Goal: Task Accomplishment & Management: Manage account settings

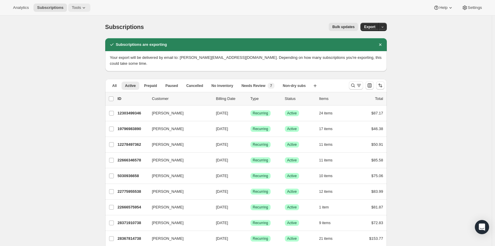
click at [72, 8] on span "Tools" at bounding box center [76, 7] width 9 height 5
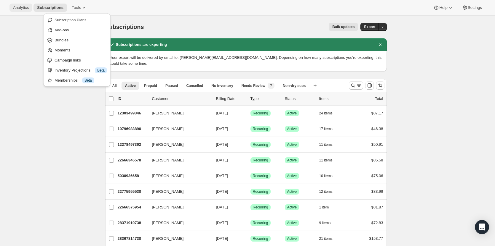
click at [21, 9] on span "Analytics" at bounding box center [21, 7] width 16 height 5
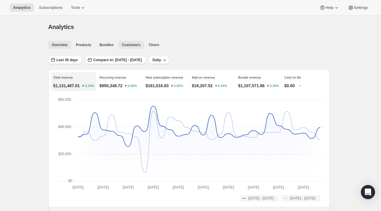
click at [133, 46] on span "Customers" at bounding box center [131, 45] width 19 height 5
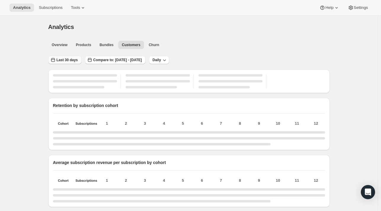
click at [63, 62] on span "Last 30 days" at bounding box center [67, 60] width 21 height 5
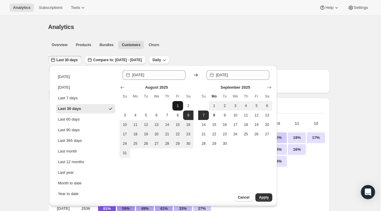
click at [178, 106] on span "1" at bounding box center [178, 106] width 6 height 5
type input "[DATE]"
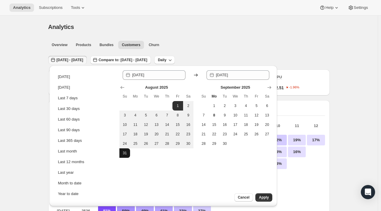
click at [125, 155] on button "31" at bounding box center [124, 153] width 11 height 9
type input "[DATE]"
click at [267, 196] on span "Apply" at bounding box center [264, 197] width 10 height 5
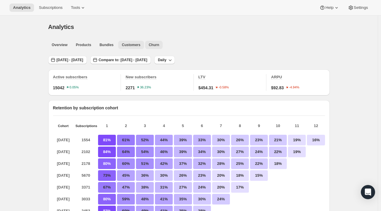
click at [146, 47] on button "Churn" at bounding box center [153, 45] width 17 height 8
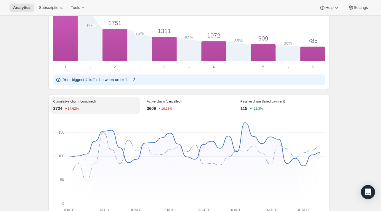
scroll to position [355, 0]
click at [155, 111] on p "3609" at bounding box center [151, 108] width 9 height 6
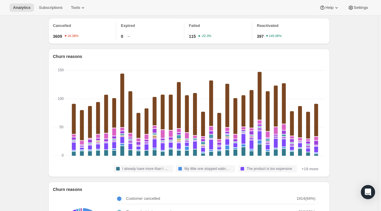
scroll to position [0, 0]
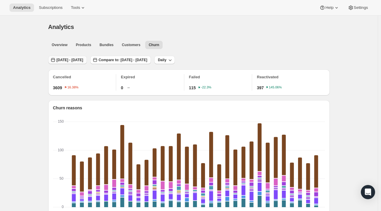
click at [60, 58] on span "[DATE] - [DATE]" at bounding box center [70, 60] width 27 height 5
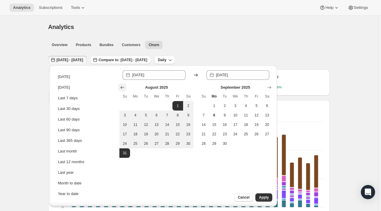
click at [122, 89] on icon "Show previous month, July 2025" at bounding box center [122, 88] width 6 height 6
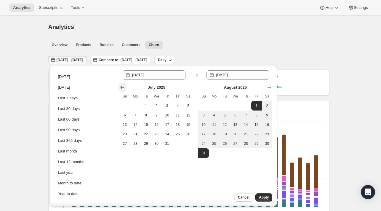
click at [122, 89] on icon "Show previous month, June 2025" at bounding box center [122, 88] width 6 height 6
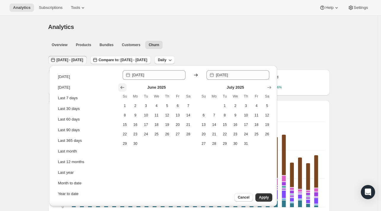
click at [122, 89] on icon "Show previous month, May 2025" at bounding box center [122, 88] width 6 height 6
click at [122, 89] on icon "Show previous month, April 2025" at bounding box center [122, 88] width 6 height 6
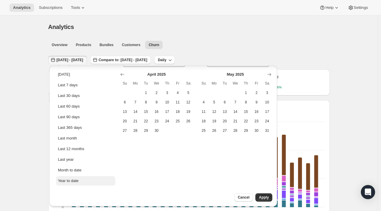
click at [76, 180] on div "Year to date" at bounding box center [68, 181] width 21 height 6
type input "[DATE]"
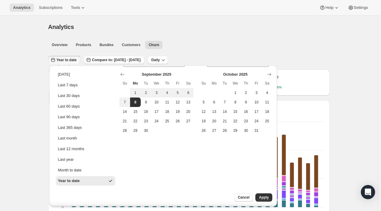
scroll to position [0, 0]
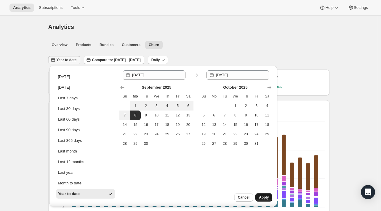
click at [263, 199] on span "Apply" at bounding box center [264, 197] width 10 height 5
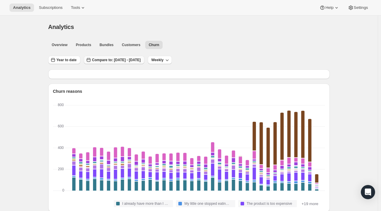
click at [113, 62] on button "Compare to: [DATE] - [DATE]" at bounding box center [114, 60] width 60 height 8
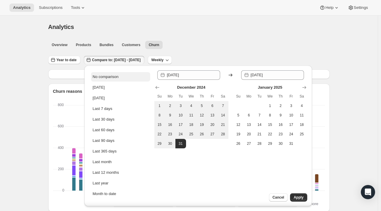
click at [116, 78] on div "No comparison" at bounding box center [106, 77] width 26 height 6
type input "[DATE]"
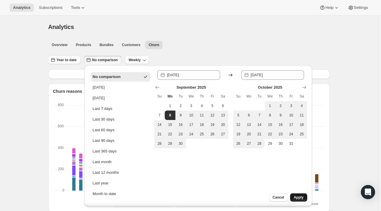
click at [295, 198] on span "Apply" at bounding box center [298, 197] width 10 height 5
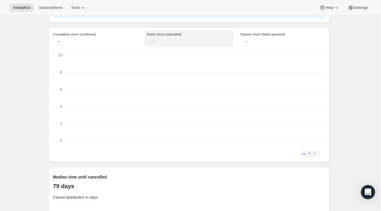
scroll to position [415, 0]
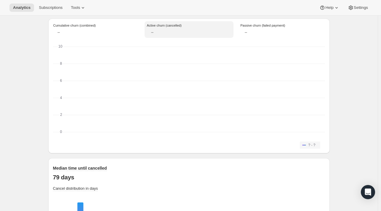
click at [60, 31] on div "Cumulative churn (combined)" at bounding box center [95, 29] width 89 height 17
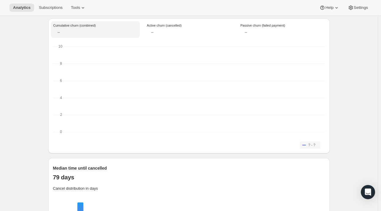
click at [167, 36] on div at bounding box center [189, 33] width 84 height 6
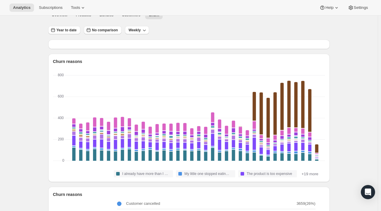
scroll to position [0, 0]
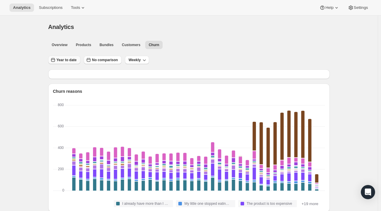
click at [65, 61] on span "Year to date" at bounding box center [67, 60] width 20 height 5
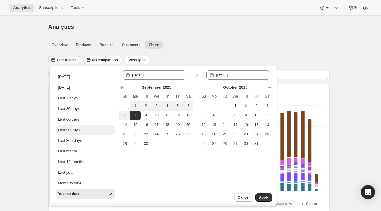
click at [73, 127] on div "Last 90 days" at bounding box center [69, 130] width 22 height 6
type input "[DATE]"
click at [72, 192] on div "Year to date" at bounding box center [68, 194] width 21 height 6
type input "[DATE]"
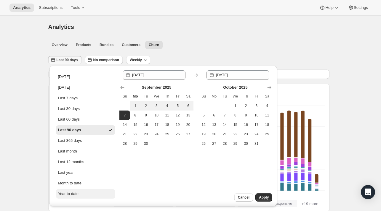
type input "[DATE]"
click at [72, 131] on div "Last 90 days" at bounding box center [69, 130] width 22 height 6
type input "[DATE]"
click at [262, 195] on button "Apply" at bounding box center [263, 198] width 17 height 8
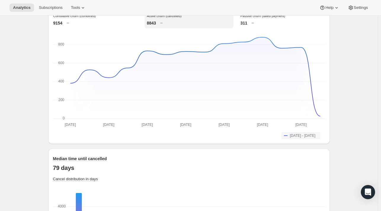
scroll to position [409, 0]
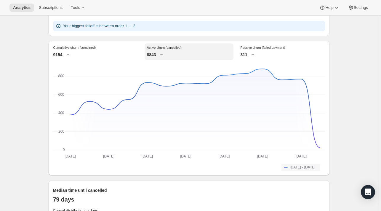
click at [78, 58] on div "9154" at bounding box center [95, 55] width 84 height 6
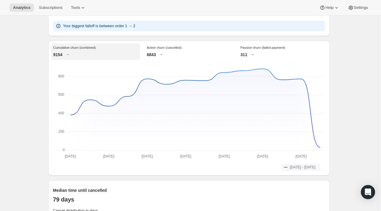
click at [246, 58] on p "311" at bounding box center [243, 55] width 7 height 6
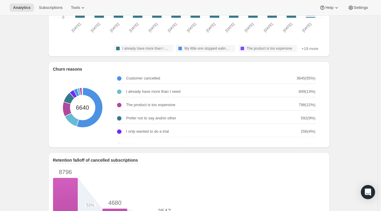
scroll to position [0, 0]
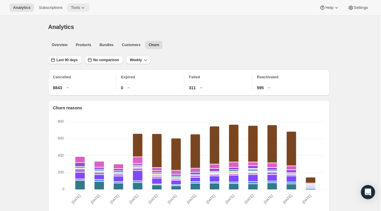
click at [84, 7] on button "Tools" at bounding box center [78, 8] width 22 height 8
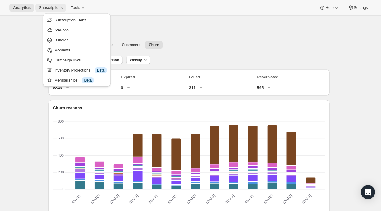
click at [54, 7] on span "Subscriptions" at bounding box center [51, 7] width 24 height 5
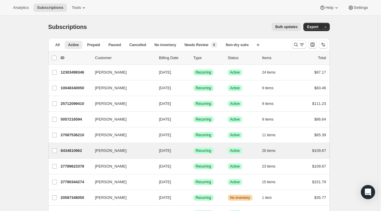
scroll to position [30, 0]
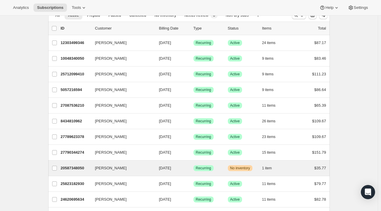
click at [278, 172] on div "[PERSON_NAME] 20587348050 [PERSON_NAME] [DATE] Success Recurring Warning No inv…" at bounding box center [188, 168] width 281 height 15
click at [270, 168] on span "1 item" at bounding box center [267, 168] width 10 height 5
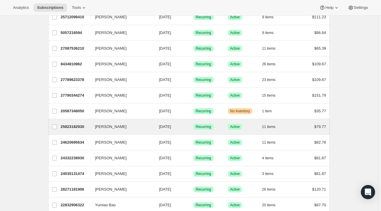
scroll to position [89, 0]
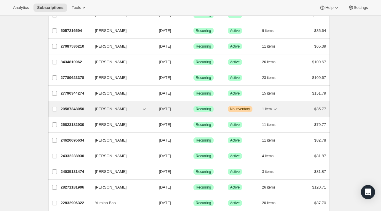
click at [267, 108] on span "1 item" at bounding box center [267, 109] width 10 height 5
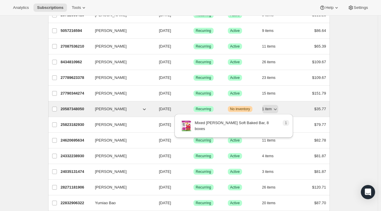
click at [84, 109] on p "20587348050" at bounding box center [76, 109] width 30 height 6
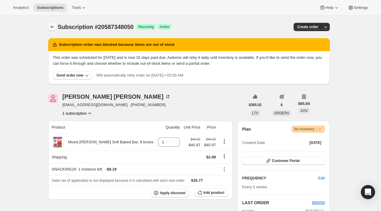
click at [52, 30] on icon "Subscriptions" at bounding box center [52, 27] width 6 height 6
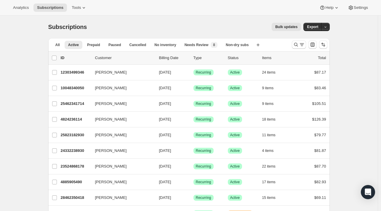
click at [232, 59] on p "Status" at bounding box center [243, 58] width 30 height 6
click at [299, 44] on icon "Search and filter results" at bounding box center [296, 45] width 6 height 6
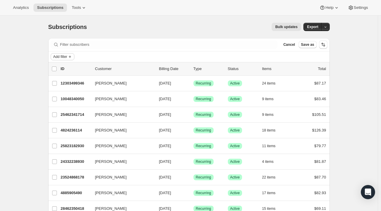
click at [67, 57] on span "Add filter" at bounding box center [60, 56] width 14 height 5
click at [65, 58] on span "Add filter" at bounding box center [60, 56] width 14 height 5
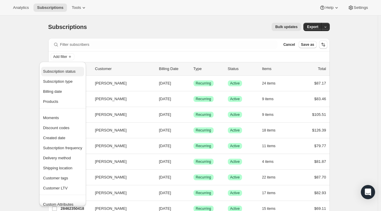
click at [62, 71] on span "Subscription status" at bounding box center [59, 71] width 33 height 4
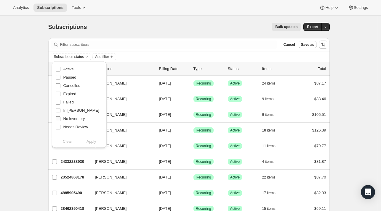
click at [66, 119] on span "No inventory" at bounding box center [74, 119] width 22 height 4
click at [60, 119] on input "No inventory" at bounding box center [58, 119] width 5 height 5
checkbox input "true"
click at [88, 142] on span "Apply" at bounding box center [91, 142] width 10 height 6
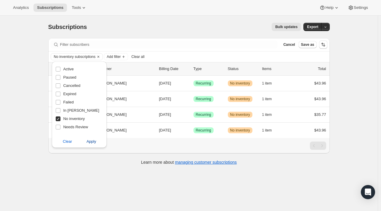
click at [89, 142] on span "Apply" at bounding box center [91, 142] width 10 height 6
click at [187, 52] on div "No inventory subscriptions Add filter Clear all" at bounding box center [188, 57] width 281 height 11
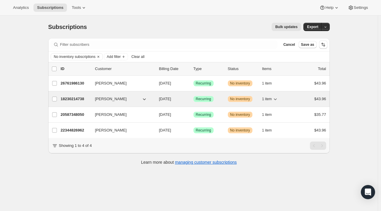
click at [269, 100] on span "1 item" at bounding box center [267, 99] width 10 height 5
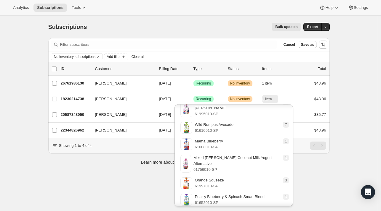
scroll to position [60, 0]
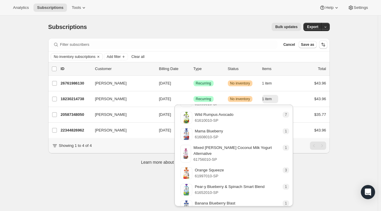
click at [361, 141] on div "Subscriptions. This page is ready Subscriptions Bulk updates More actions Bulk …" at bounding box center [189, 121] width 378 height 211
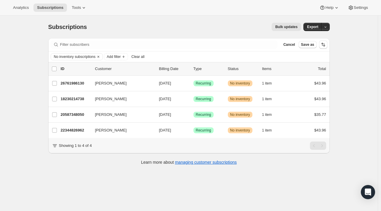
drag, startPoint x: 79, startPoint y: 99, endPoint x: 36, endPoint y: 87, distance: 44.8
click at [21, 86] on div "Subscriptions. This page is ready Subscriptions Bulk updates More actions Bulk …" at bounding box center [189, 121] width 378 height 211
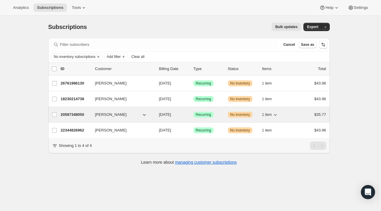
click at [275, 118] on button "1 item" at bounding box center [270, 115] width 16 height 8
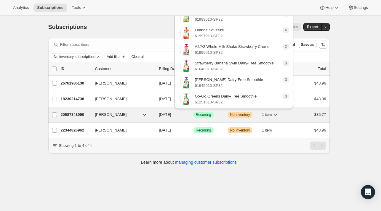
click at [275, 114] on icon "button" at bounding box center [275, 115] width 6 height 6
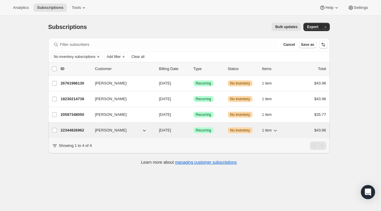
click at [272, 131] on span "1 item" at bounding box center [267, 130] width 10 height 5
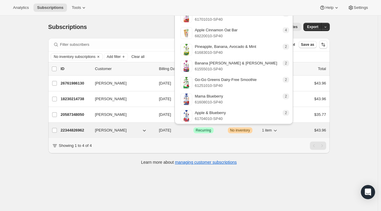
click at [272, 131] on span "1 item" at bounding box center [267, 130] width 10 height 5
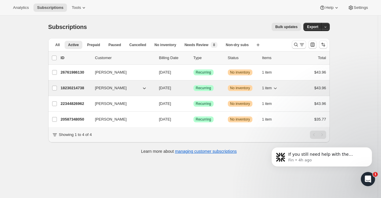
click at [67, 88] on p "18230214738" at bounding box center [76, 88] width 30 height 6
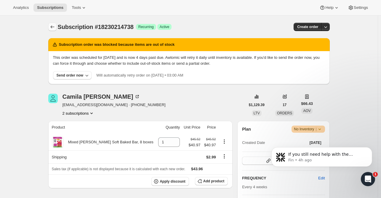
click at [52, 30] on button "Subscriptions" at bounding box center [52, 27] width 8 height 8
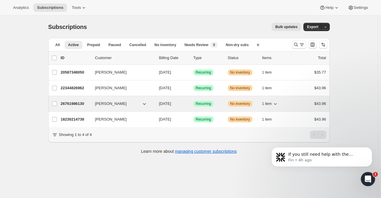
click at [69, 103] on p "26761986130" at bounding box center [76, 104] width 30 height 6
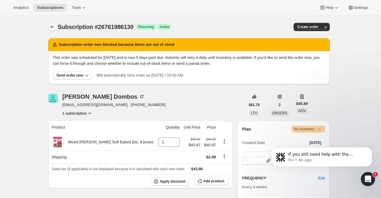
click at [54, 27] on icon "Subscriptions" at bounding box center [52, 27] width 6 height 6
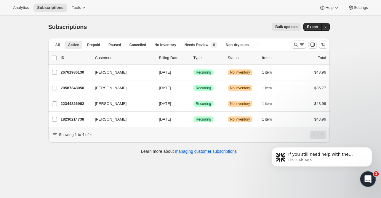
click at [374, 178] on div "Open Intercom Messenger" at bounding box center [367, 179] width 20 height 20
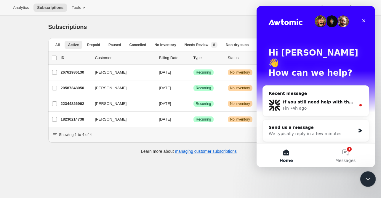
click at [370, 177] on icon "Close Intercom Messenger" at bounding box center [366, 178] width 7 height 7
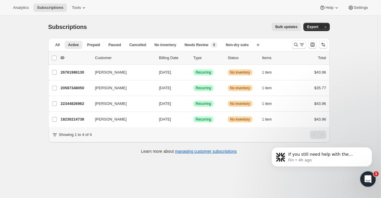
click at [370, 177] on icon "Open Intercom Messenger" at bounding box center [367, 179] width 10 height 10
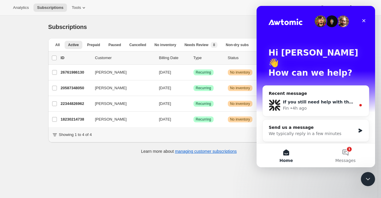
click at [315, 105] on div "Fin • 4h ago" at bounding box center [319, 108] width 73 height 6
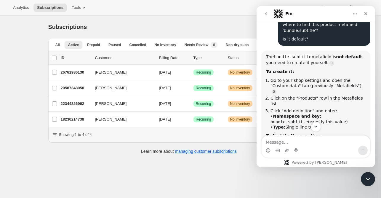
scroll to position [24, 0]
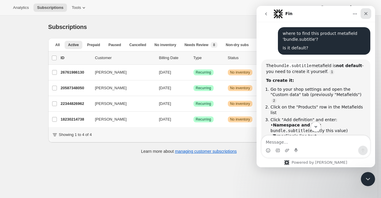
click at [365, 12] on icon "Close" at bounding box center [365, 13] width 5 height 5
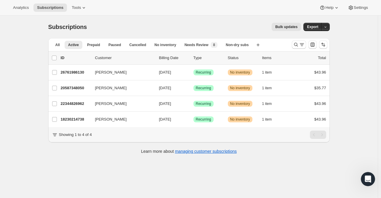
click at [20, 66] on div "Subscriptions. This page is ready Subscriptions Bulk updates More actions Bulk …" at bounding box center [189, 115] width 378 height 198
drag, startPoint x: 20, startPoint y: 66, endPoint x: 11, endPoint y: 49, distance: 19.3
click at [11, 49] on div "Subscriptions. This page is ready Subscriptions Bulk updates More actions Bulk …" at bounding box center [189, 115] width 378 height 198
click at [36, 57] on div "Subscriptions. This page is ready Subscriptions Bulk updates More actions Bulk …" at bounding box center [189, 115] width 378 height 198
click at [24, 76] on div "Subscriptions. This page is ready Subscriptions Bulk updates More actions Bulk …" at bounding box center [189, 115] width 378 height 198
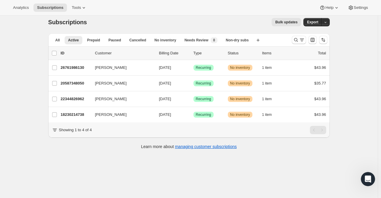
scroll to position [0, 0]
